Goal: Task Accomplishment & Management: Use online tool/utility

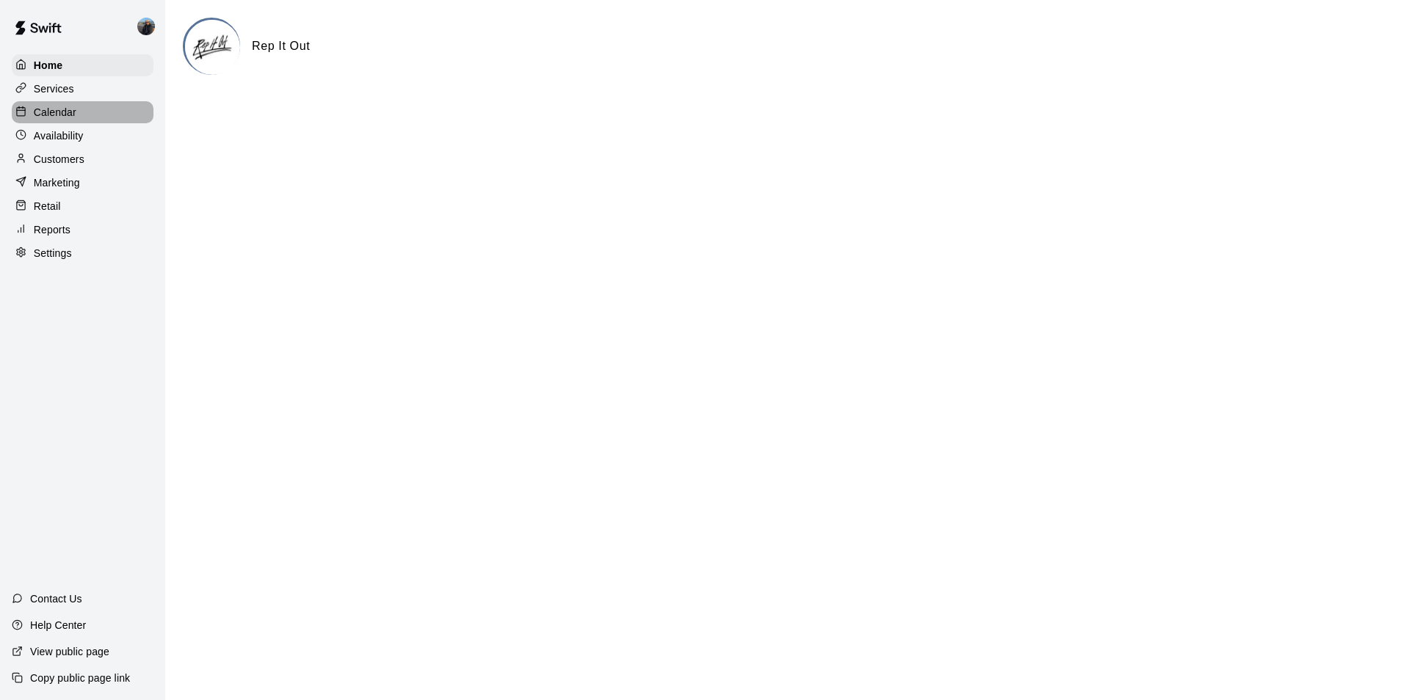
click at [51, 115] on p "Calendar" at bounding box center [55, 112] width 43 height 15
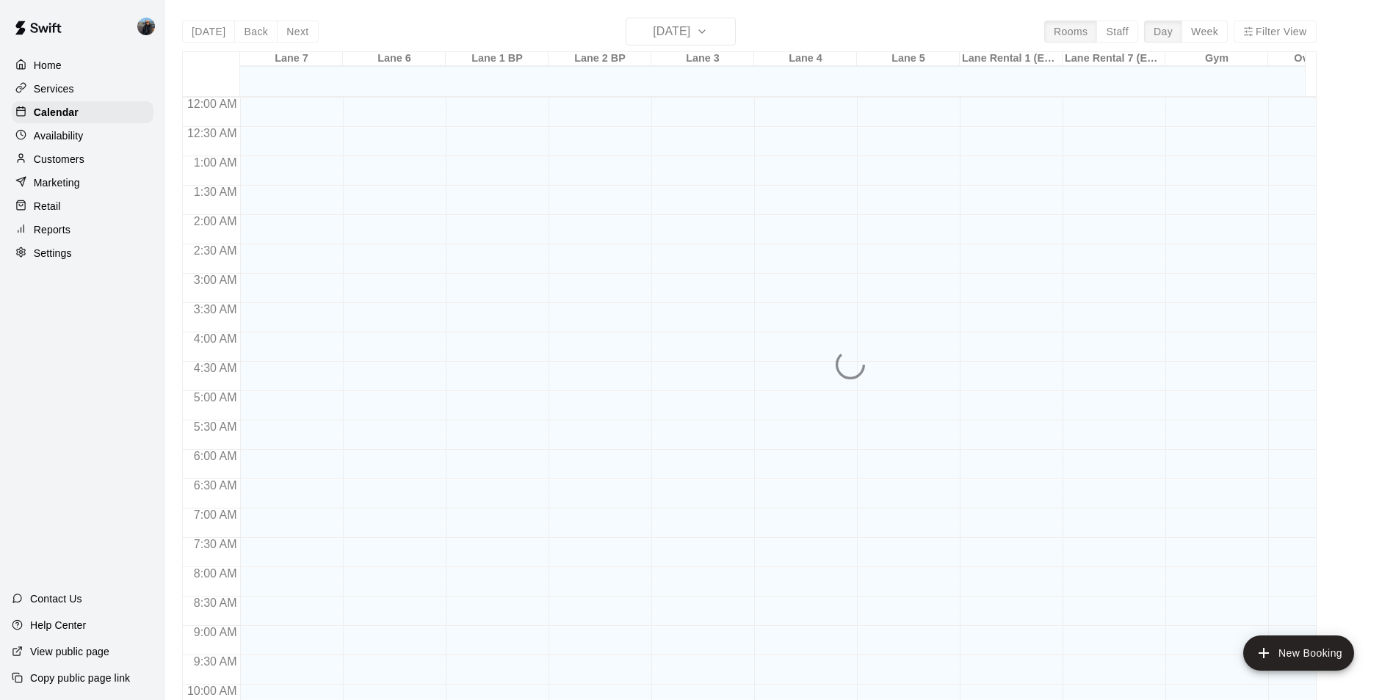
scroll to position [746, 0]
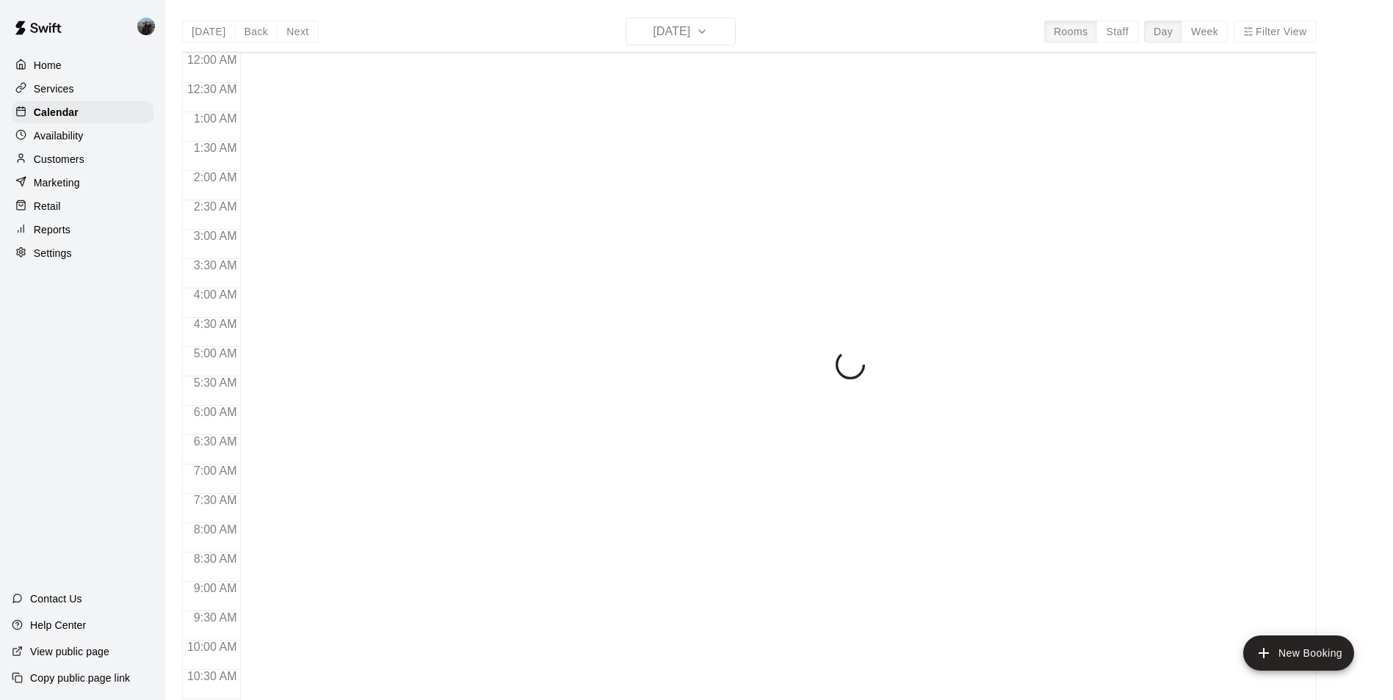
scroll to position [746, 0]
